Goal: Communication & Community: Answer question/provide support

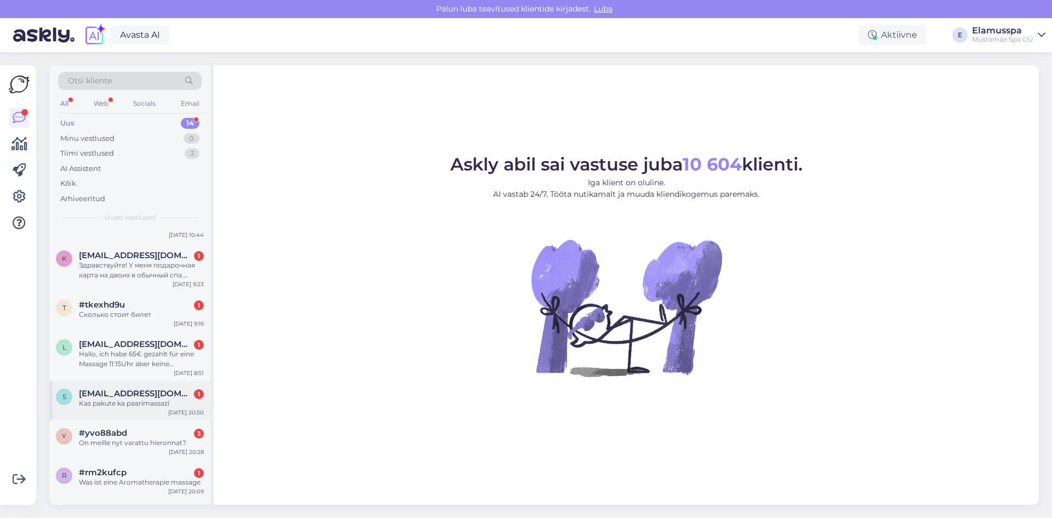
scroll to position [356, 0]
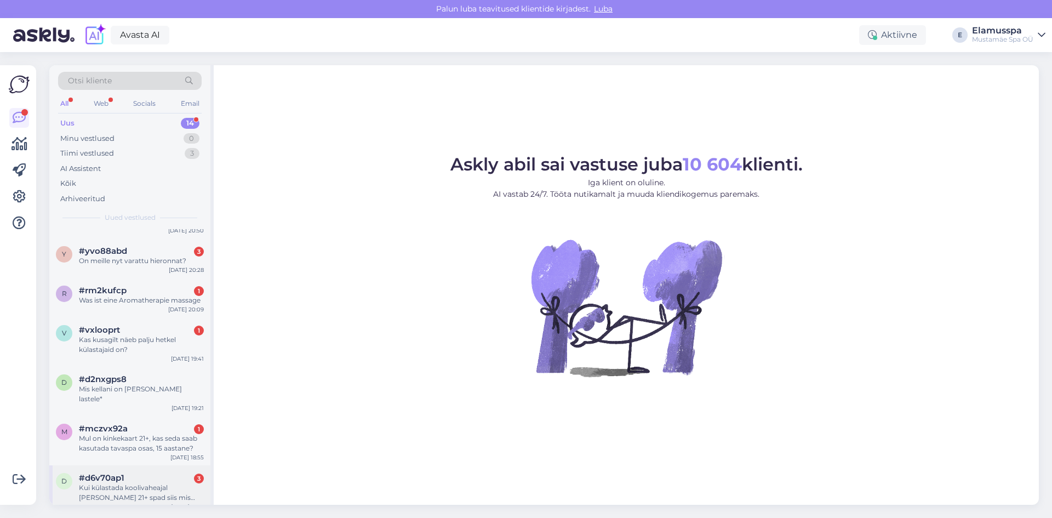
click at [152, 483] on div "Kui külastada koolivaheajal [PERSON_NAME] 21+ spad siis mis hinnaga piletid sel…" at bounding box center [141, 493] width 125 height 20
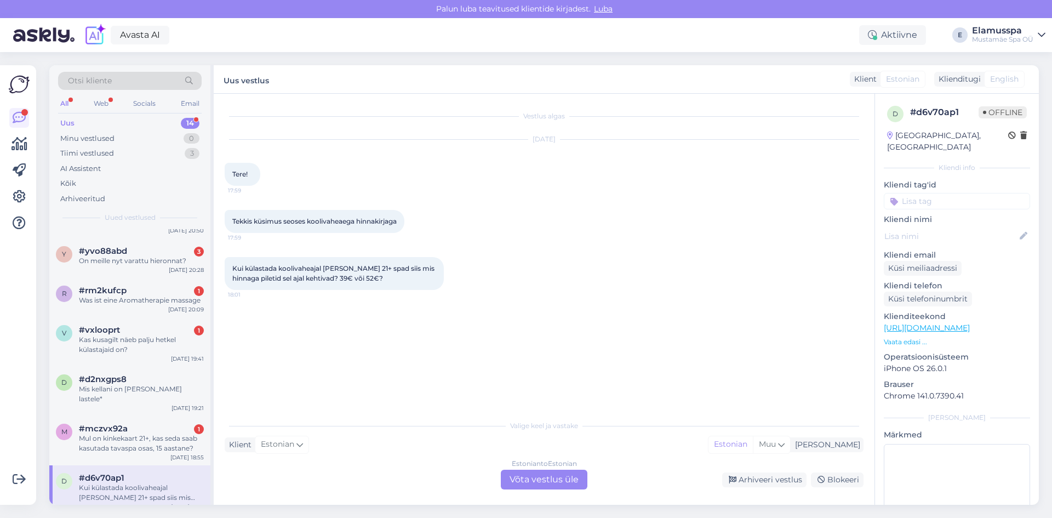
click at [544, 476] on div "Estonian to Estonian Võta vestlus üle" at bounding box center [544, 480] width 87 height 20
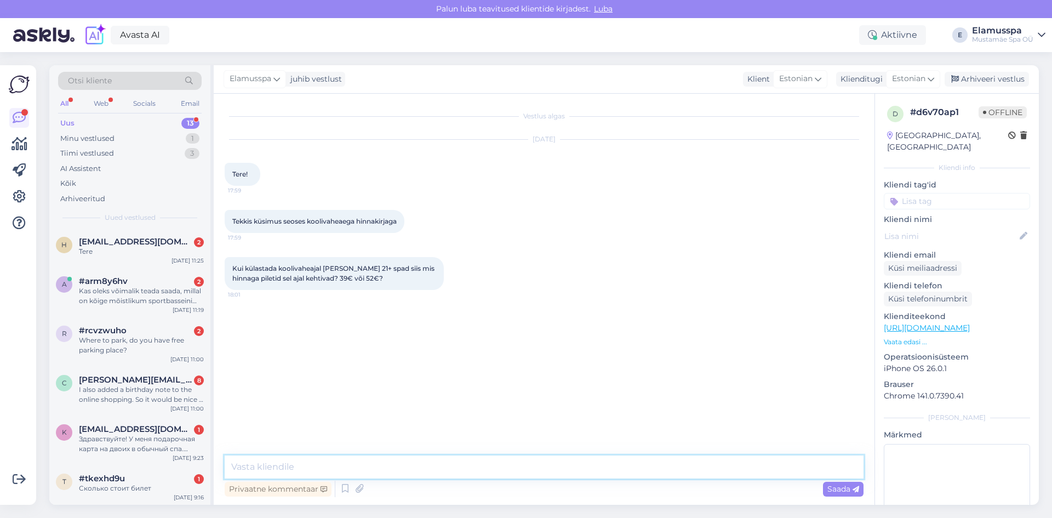
click at [446, 463] on textarea at bounding box center [544, 466] width 639 height 23
type textarea "Tere! Tulevasel koolivaheajal kehtivad nädalavahetuse hinnad ainult Elamus spa …"
click at [835, 487] on span "Saada" at bounding box center [844, 489] width 32 height 10
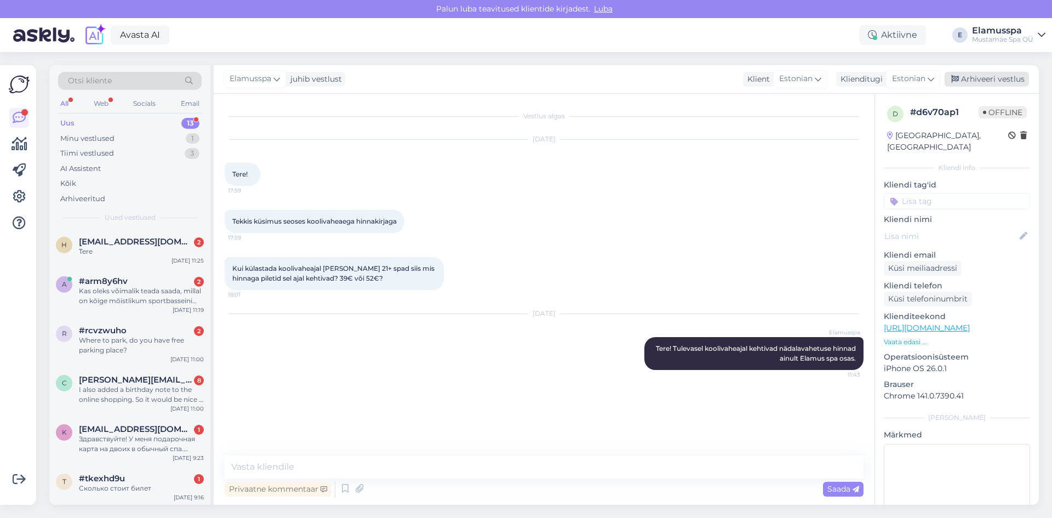
click at [1004, 81] on div "Arhiveeri vestlus" at bounding box center [987, 79] width 84 height 15
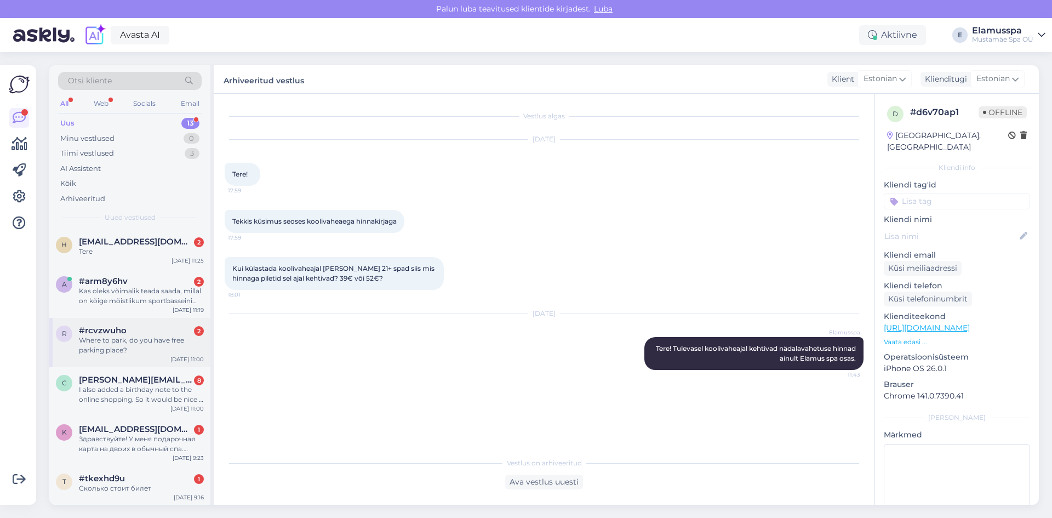
scroll to position [306, 0]
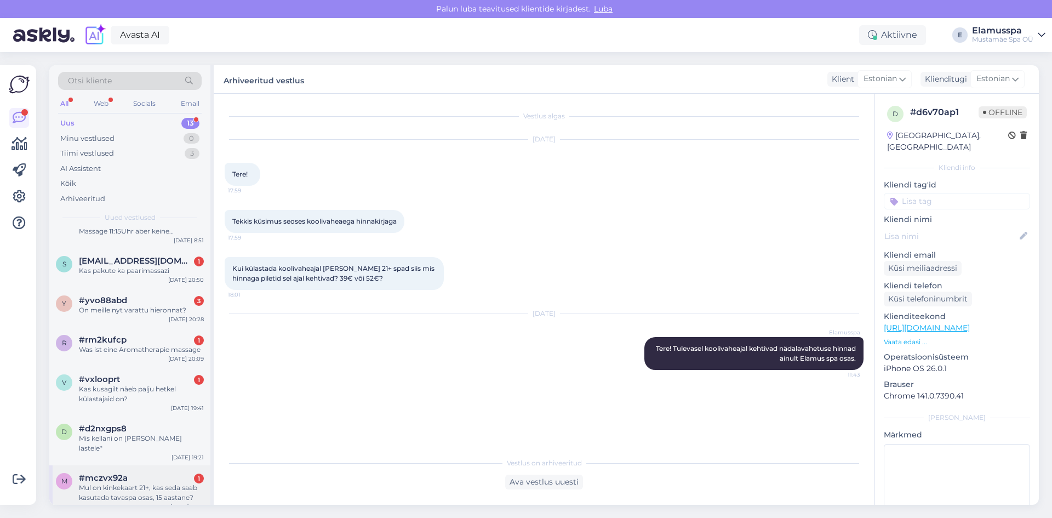
click at [144, 488] on div "Mul on kinkekaart 21+, kas seda saab kasutada tavaspa osas, 15 aastane?" at bounding box center [141, 493] width 125 height 20
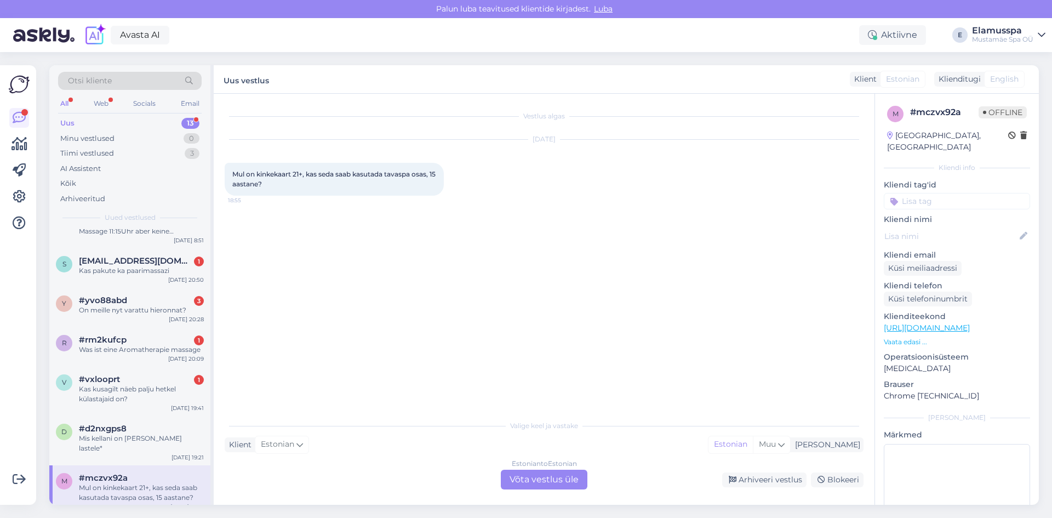
click at [532, 481] on div "Estonian to Estonian Võta vestlus üle" at bounding box center [544, 480] width 87 height 20
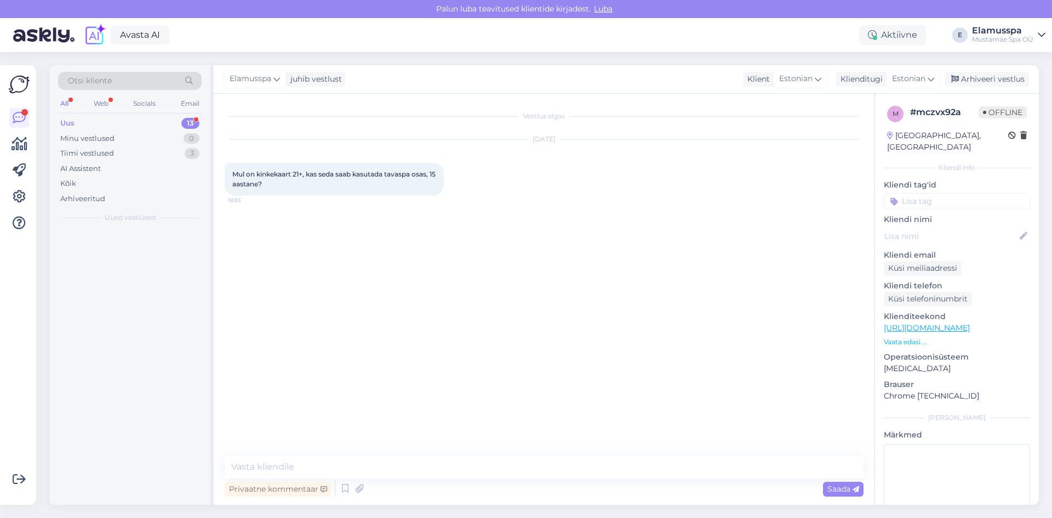
scroll to position [0, 0]
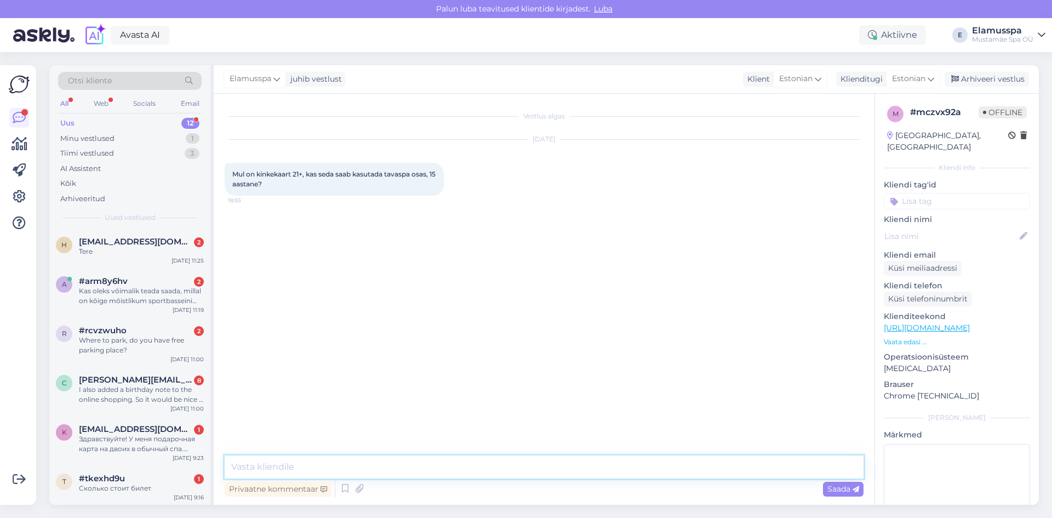
click at [480, 458] on textarea at bounding box center [544, 466] width 639 height 23
click at [716, 468] on textarea "Tere! Soovi korral me [PERSON_NAME] kasutada 21+ spa pääsme, kuid see vormistat…" at bounding box center [544, 466] width 639 height 23
click at [782, 464] on textarea "Tere! Soovi korral me [PERSON_NAME] kasutada 21+ spa pääsme, kuid see vormistat…" at bounding box center [544, 466] width 639 height 23
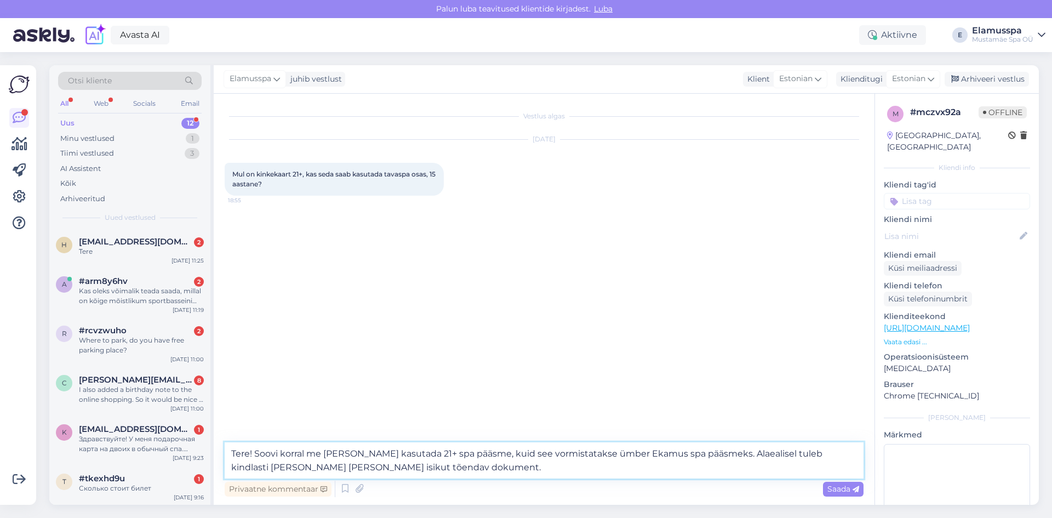
click at [633, 454] on textarea "Tere! Soovi korral me [PERSON_NAME] kasutada 21+ spa pääsme, kuid see vormistat…" at bounding box center [544, 460] width 639 height 36
click at [635, 466] on textarea "Tere! Soovi korral me [PERSON_NAME] kasutada 21+ spa pääsme, kuid see vormistat…" at bounding box center [544, 460] width 639 height 36
type textarea "Tere! Soovi korral me [PERSON_NAME] kasutada 21+ spa pääsme, kuid see vormistat…"
click at [834, 486] on span "Saada" at bounding box center [844, 489] width 32 height 10
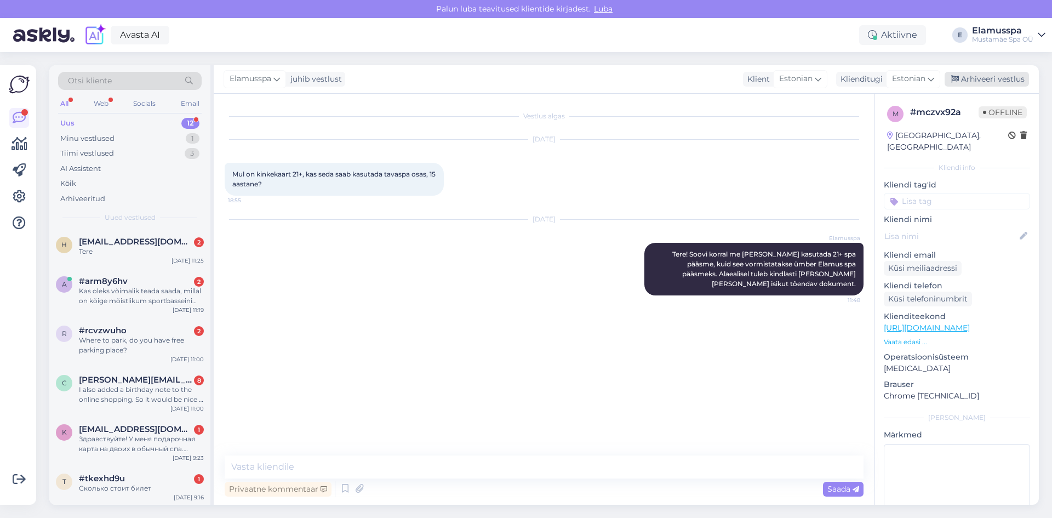
click at [975, 74] on div "Arhiveeri vestlus" at bounding box center [987, 79] width 84 height 15
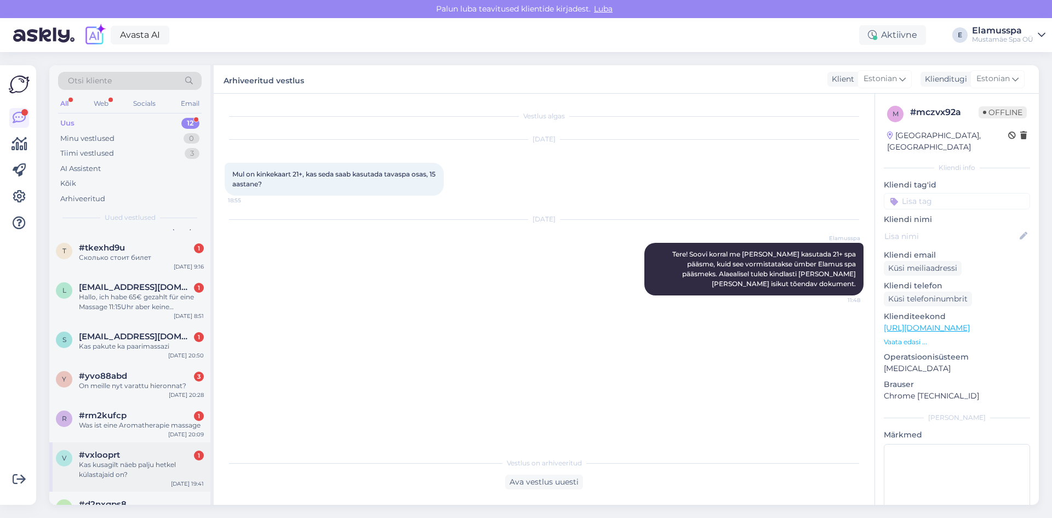
scroll to position [257, 0]
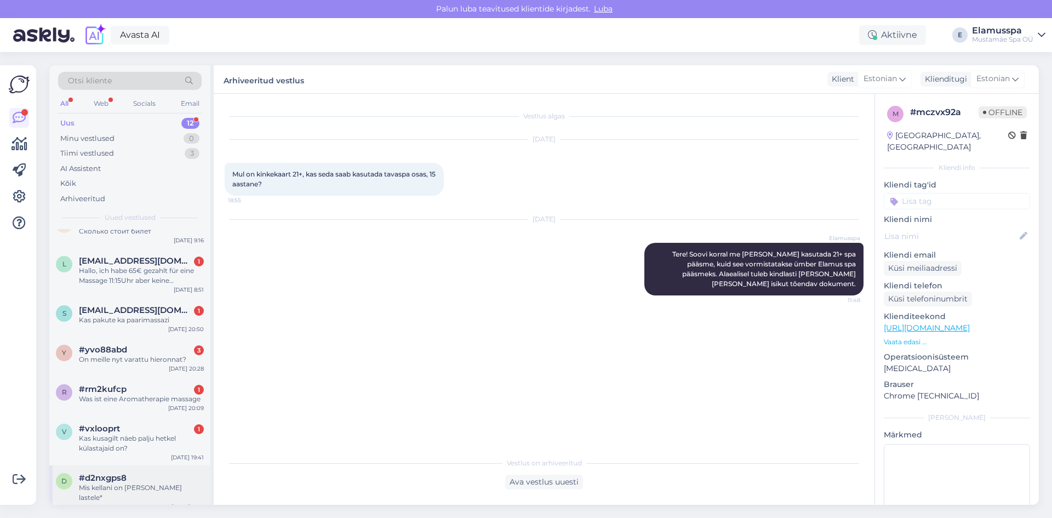
click at [162, 493] on div "d #d2nxgps8 Mis kellani on [PERSON_NAME] lastele* [DATE] 19:21" at bounding box center [129, 489] width 161 height 49
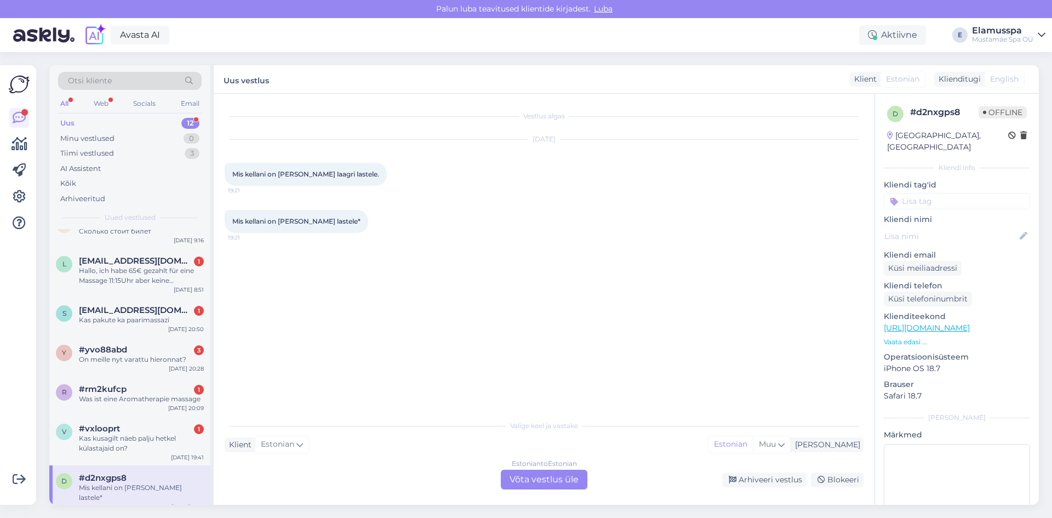
click at [551, 475] on div "Estonian to Estonian Võta vestlus üle" at bounding box center [544, 480] width 87 height 20
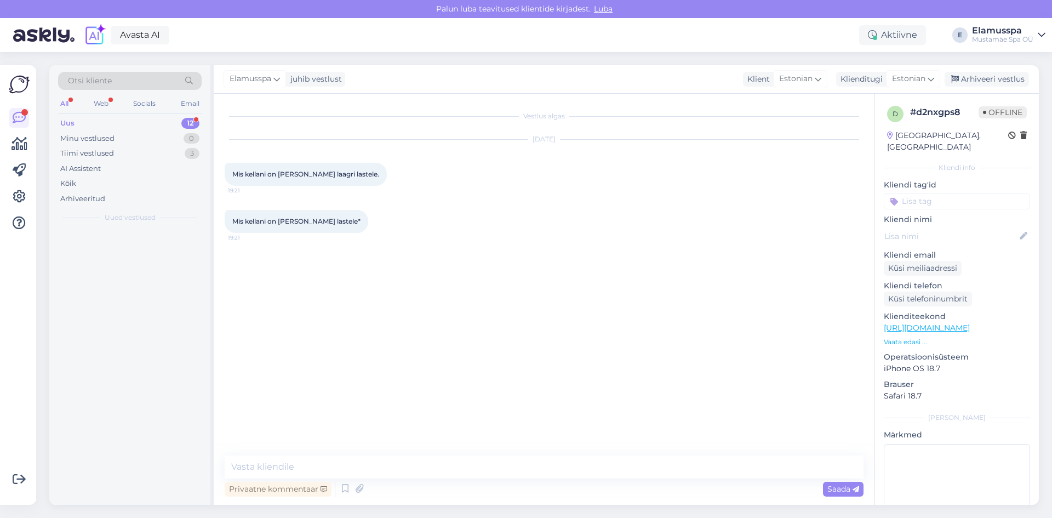
scroll to position [0, 0]
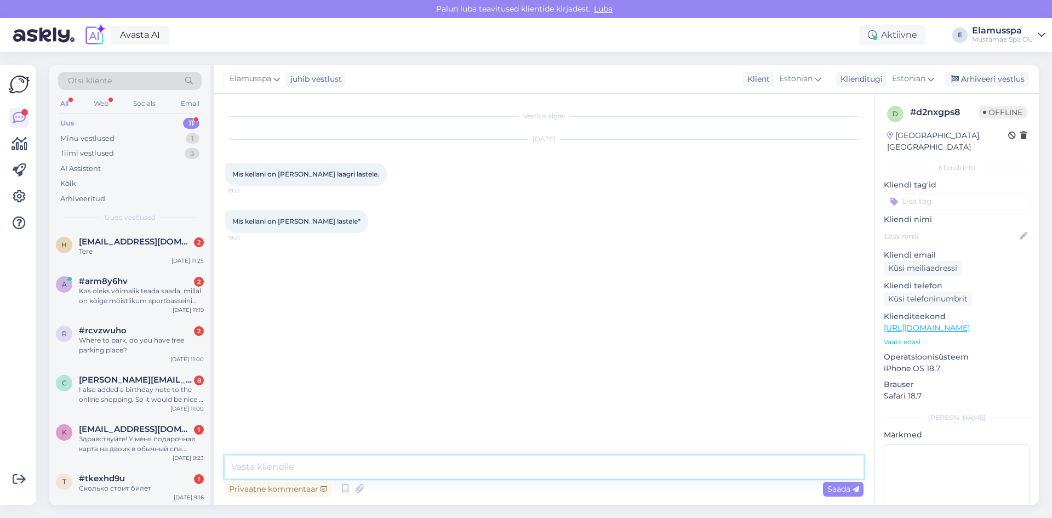
click at [551, 475] on textarea at bounding box center [544, 466] width 639 height 23
drag, startPoint x: 238, startPoint y: 464, endPoint x: 223, endPoint y: 474, distance: 18.2
click at [223, 474] on div "Vestlus algas [DATE] Mis kellani on [PERSON_NAME] laagri lastele. 19:21 Mis kel…" at bounding box center [544, 299] width 661 height 411
click at [482, 469] on textarea "Tere! Oleme iga päev avatud keskööni" at bounding box center [544, 466] width 639 height 23
type textarea "Tere! Oleme iga päev avatud keskööni."
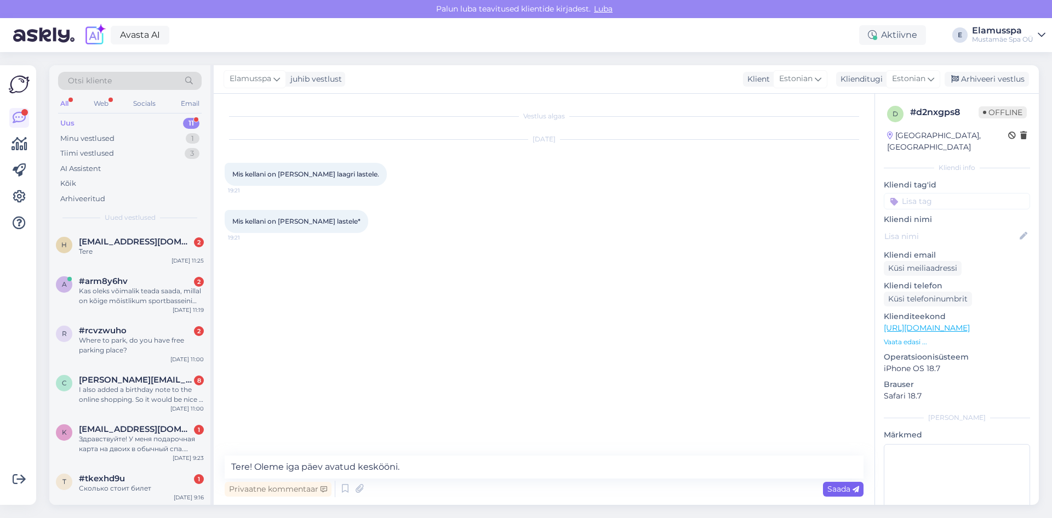
click at [845, 491] on span "Saada" at bounding box center [844, 489] width 32 height 10
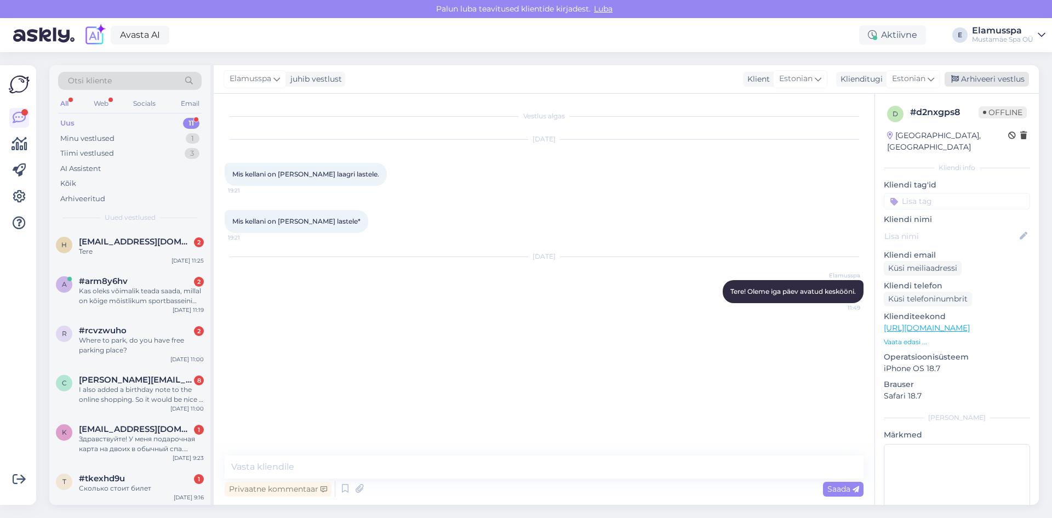
click at [1013, 82] on div "Arhiveeri vestlus" at bounding box center [987, 79] width 84 height 15
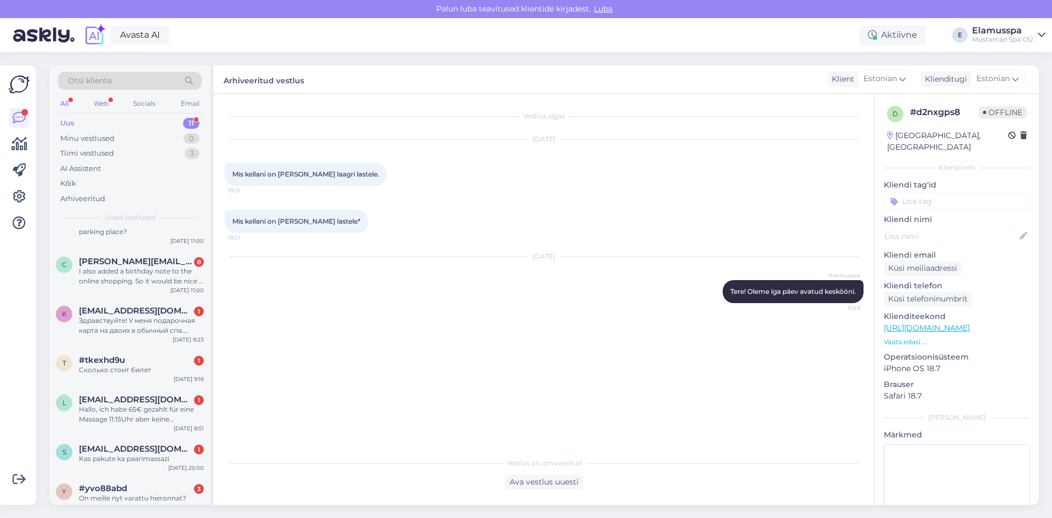
scroll to position [218, 0]
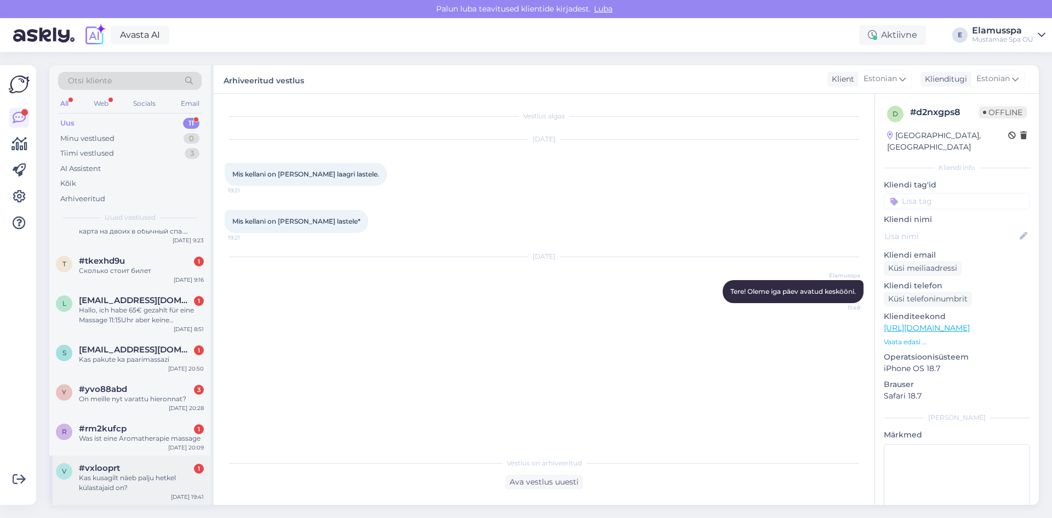
click at [140, 482] on div "Kas kusagilt näeb palju hetkel külastajaid on?" at bounding box center [141, 483] width 125 height 20
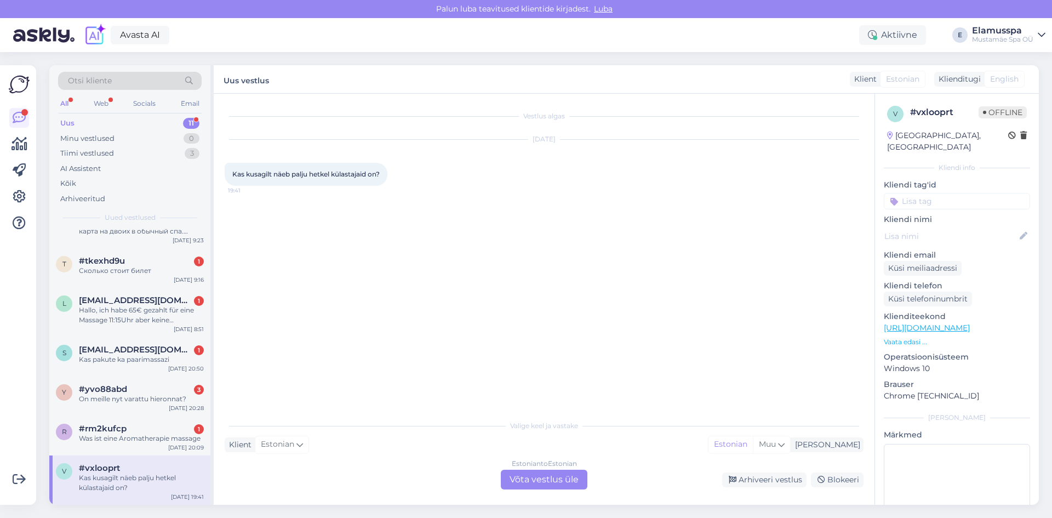
click at [549, 477] on div "Estonian to Estonian Võta vestlus üle" at bounding box center [544, 480] width 87 height 20
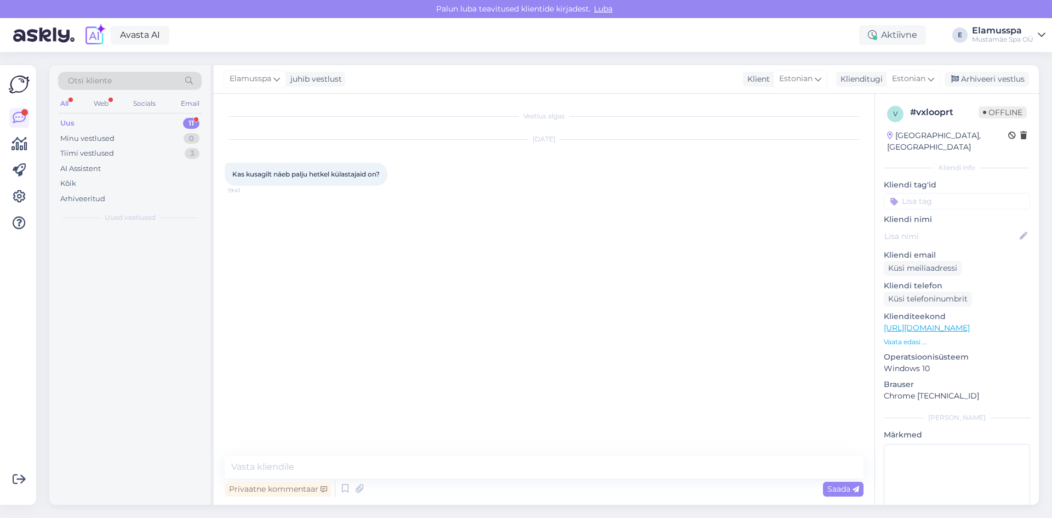
scroll to position [0, 0]
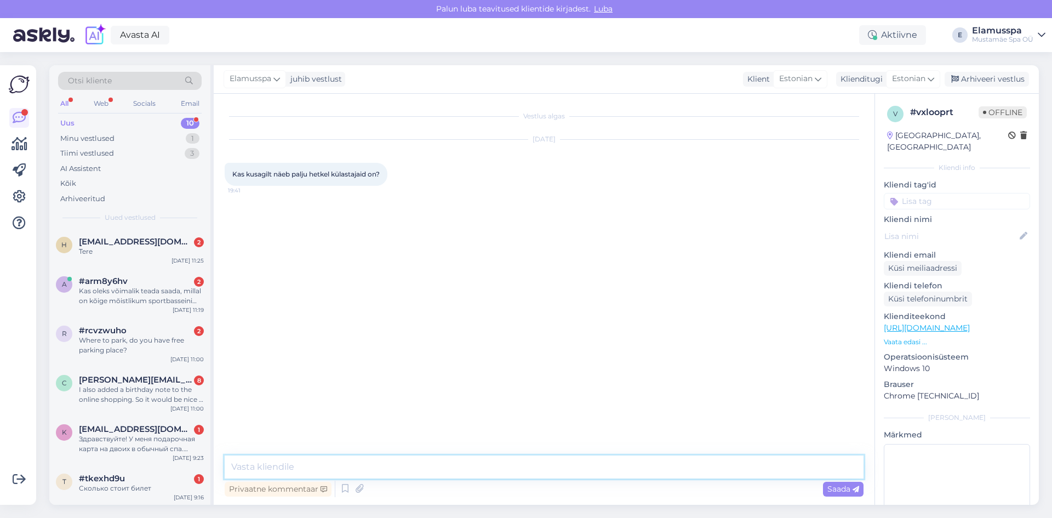
click at [458, 458] on textarea at bounding box center [544, 466] width 639 height 23
type textarea "T"
